Goal: Share content

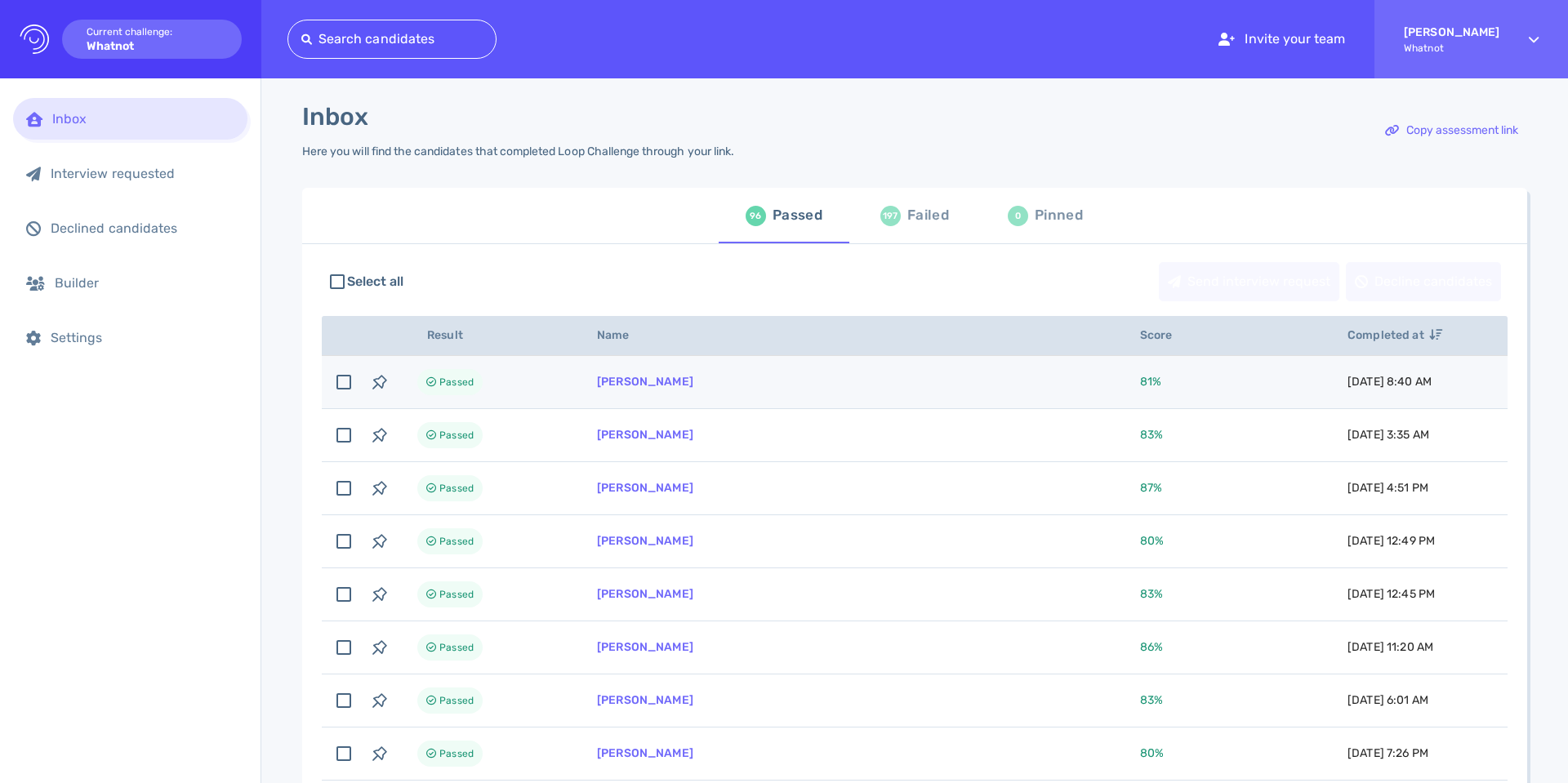
scroll to position [9, 0]
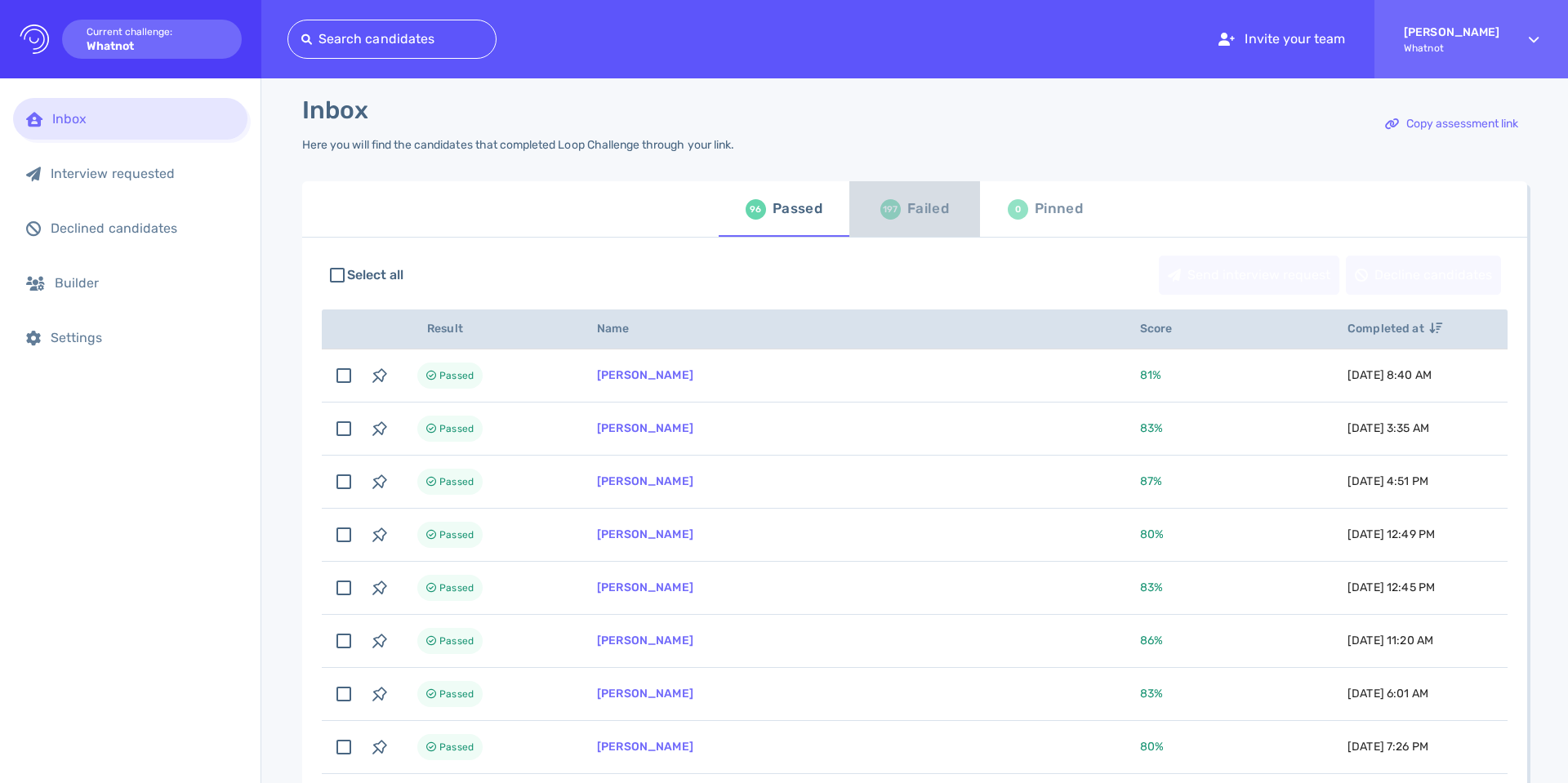
click at [918, 221] on div "Failed" at bounding box center [928, 208] width 42 height 25
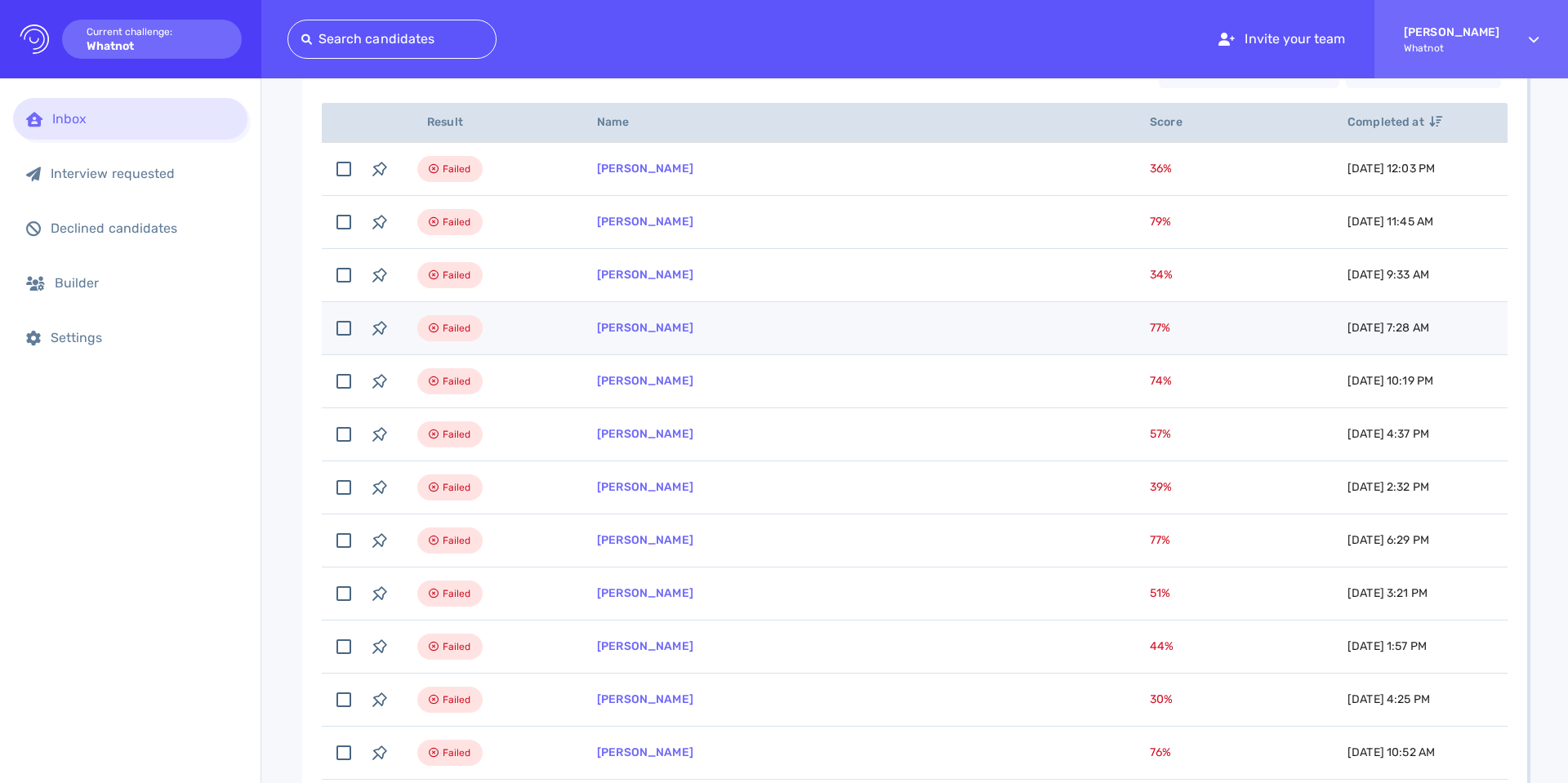
scroll to position [240, 0]
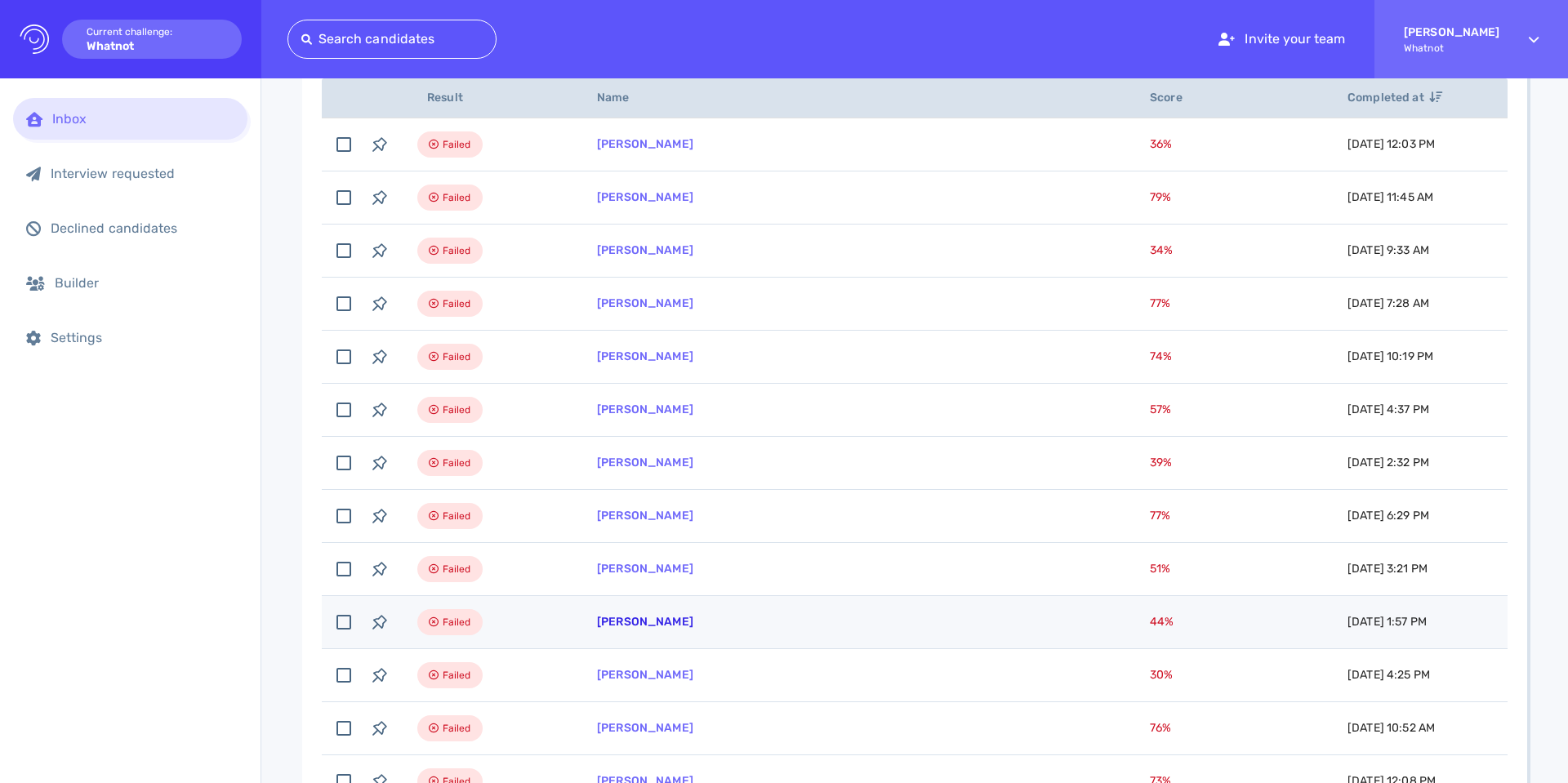
click at [640, 619] on link "[PERSON_NAME]" at bounding box center [644, 621] width 96 height 14
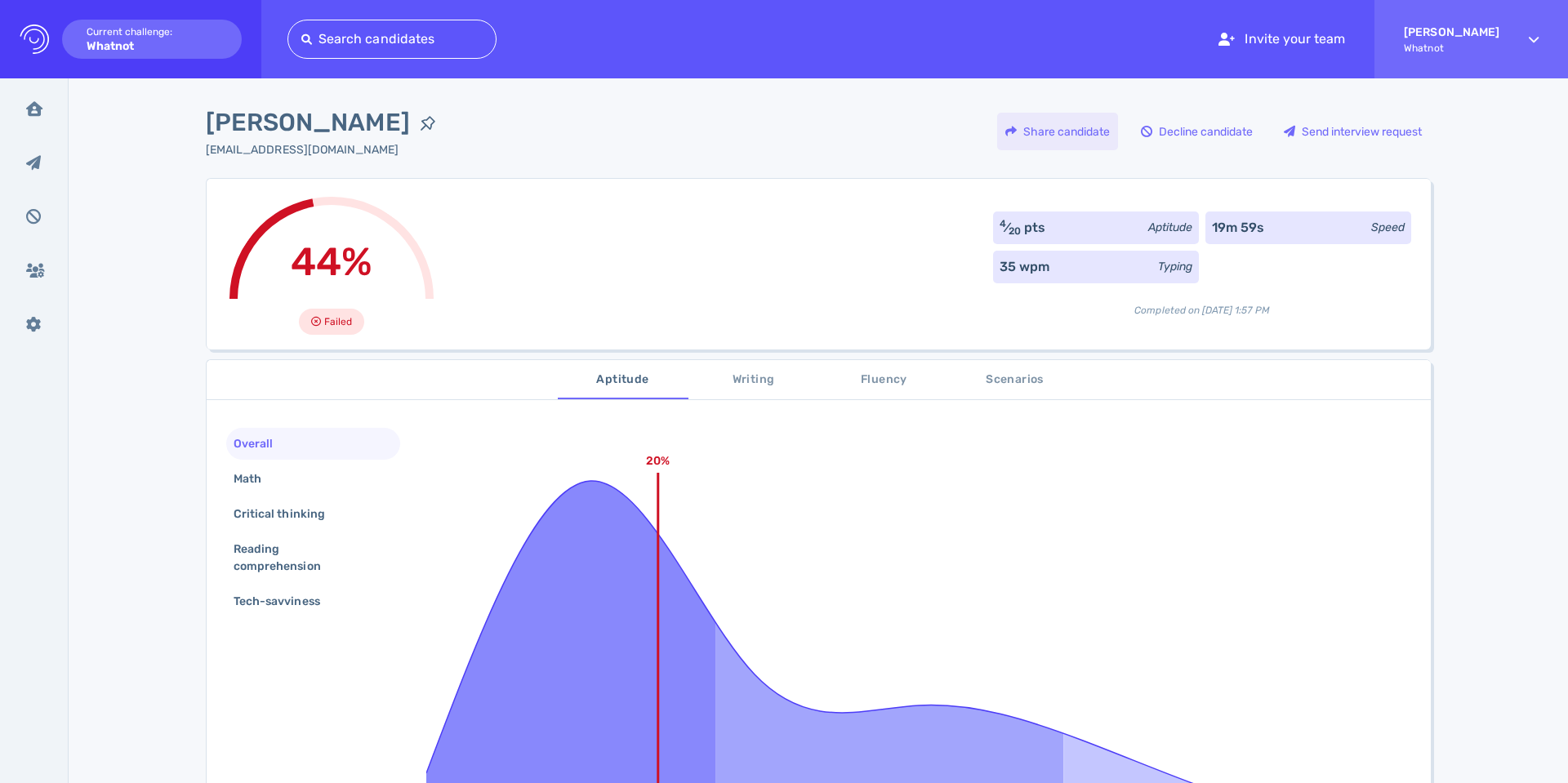
click at [1042, 128] on div "Share candidate" at bounding box center [1058, 132] width 121 height 38
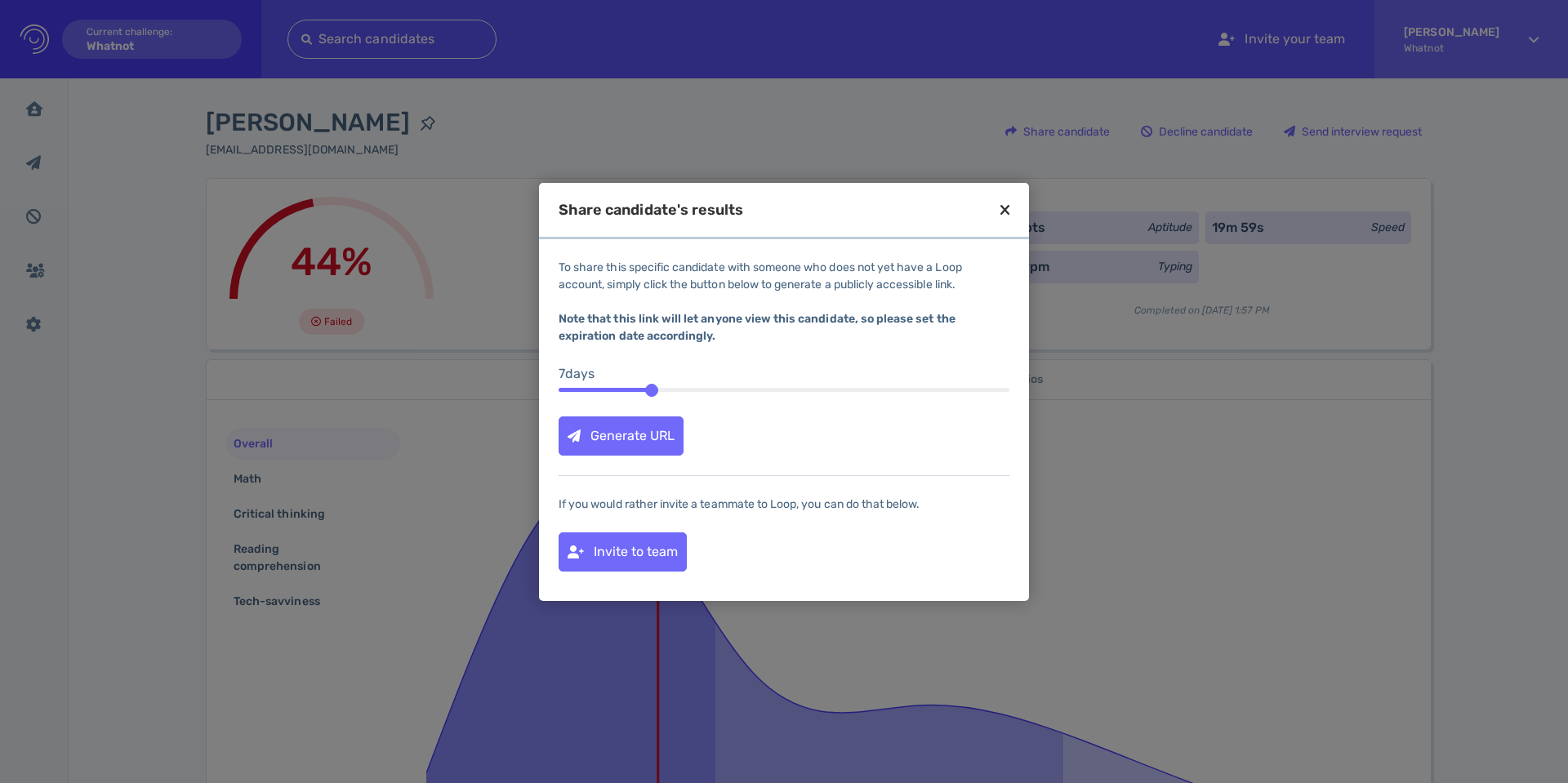
click at [621, 446] on div "Generate URL" at bounding box center [621, 436] width 123 height 38
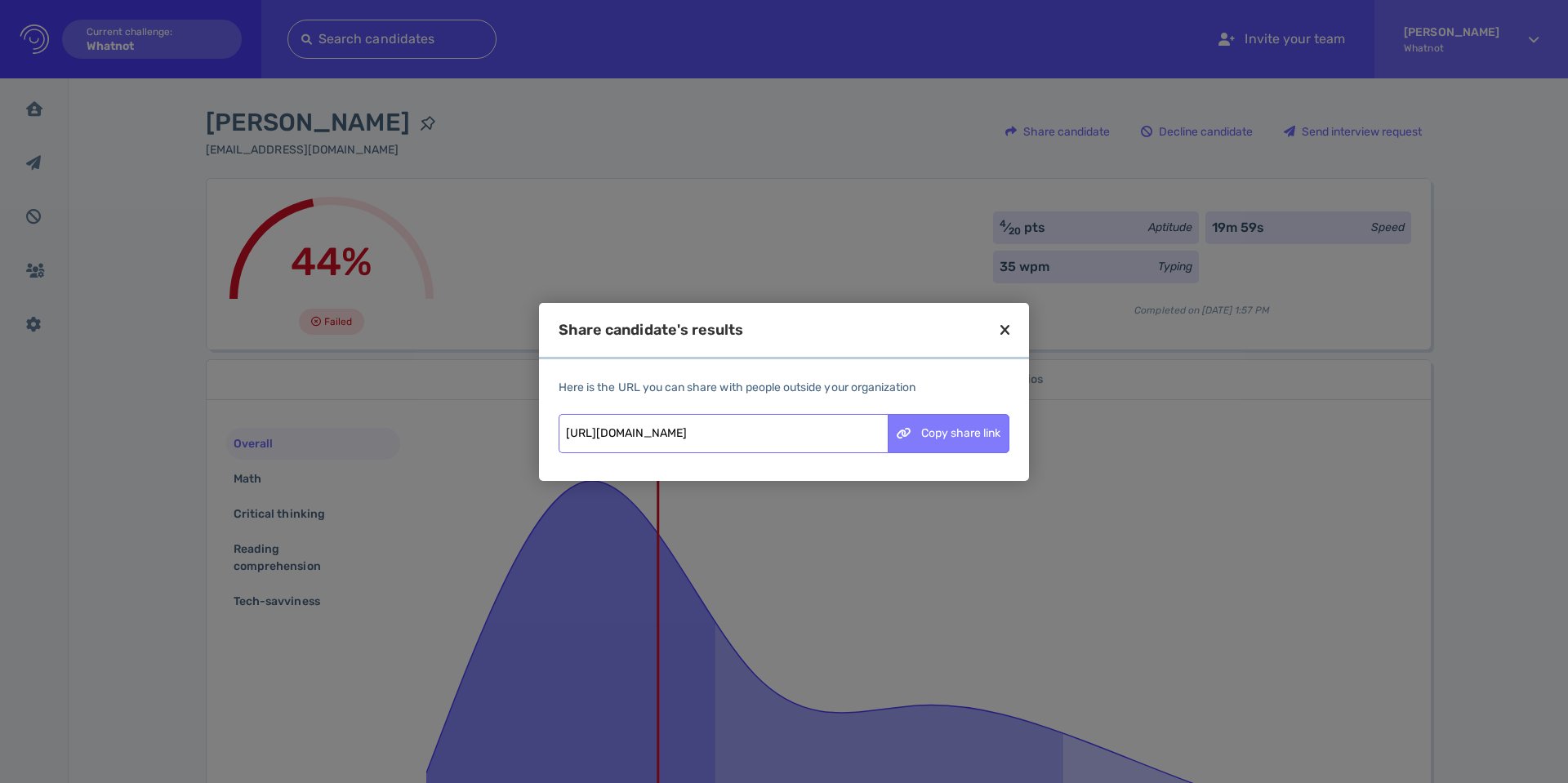
click at [907, 434] on icon at bounding box center [903, 434] width 15 height 12
